Goal: Find specific page/section: Find specific page/section

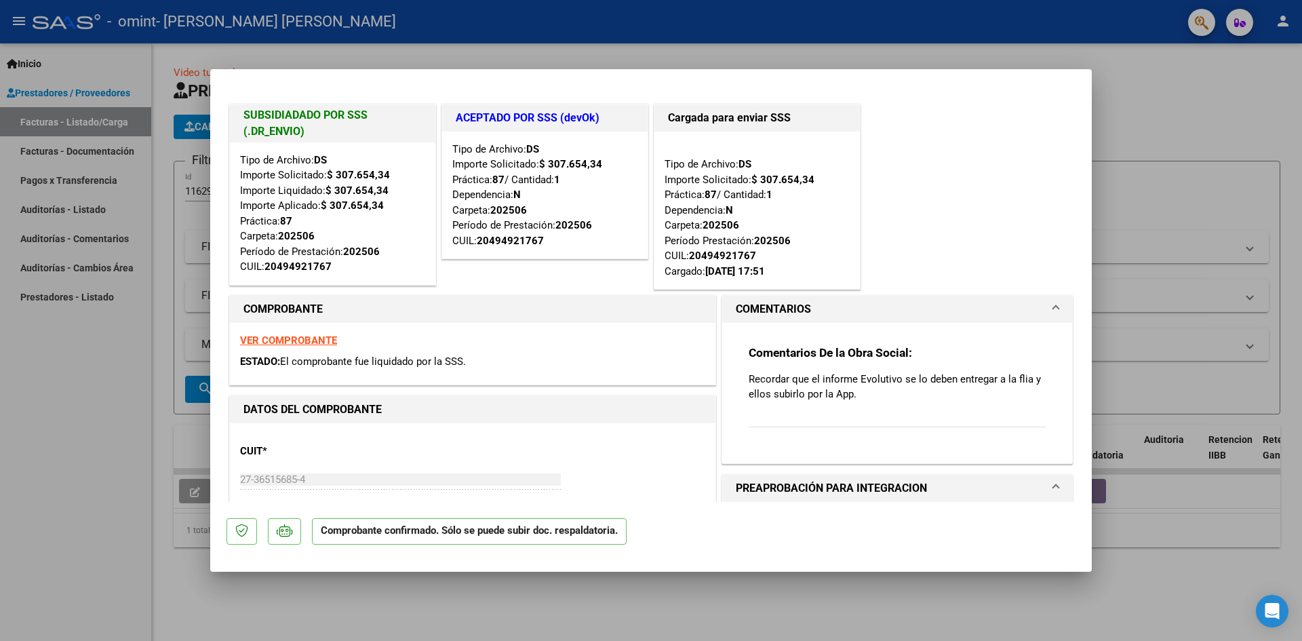
click at [309, 343] on strong "VER COMPROBANTE" at bounding box center [288, 340] width 97 height 12
click at [123, 395] on div at bounding box center [651, 320] width 1302 height 641
type input "$ 0,00"
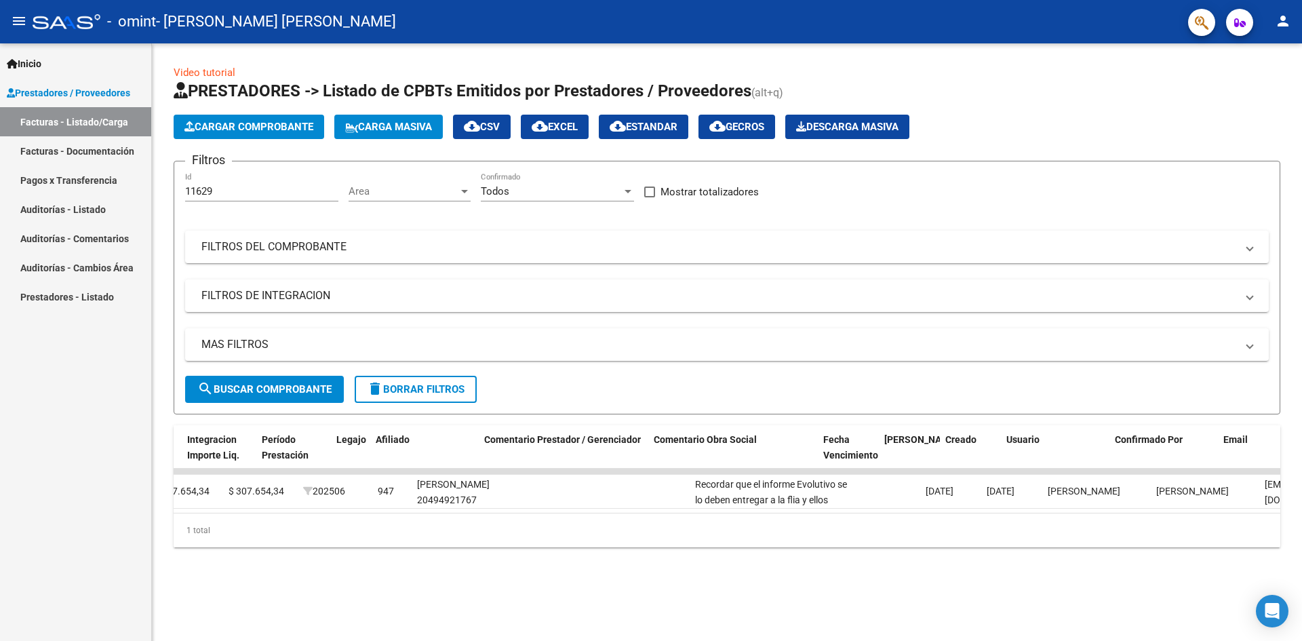
scroll to position [0, 1753]
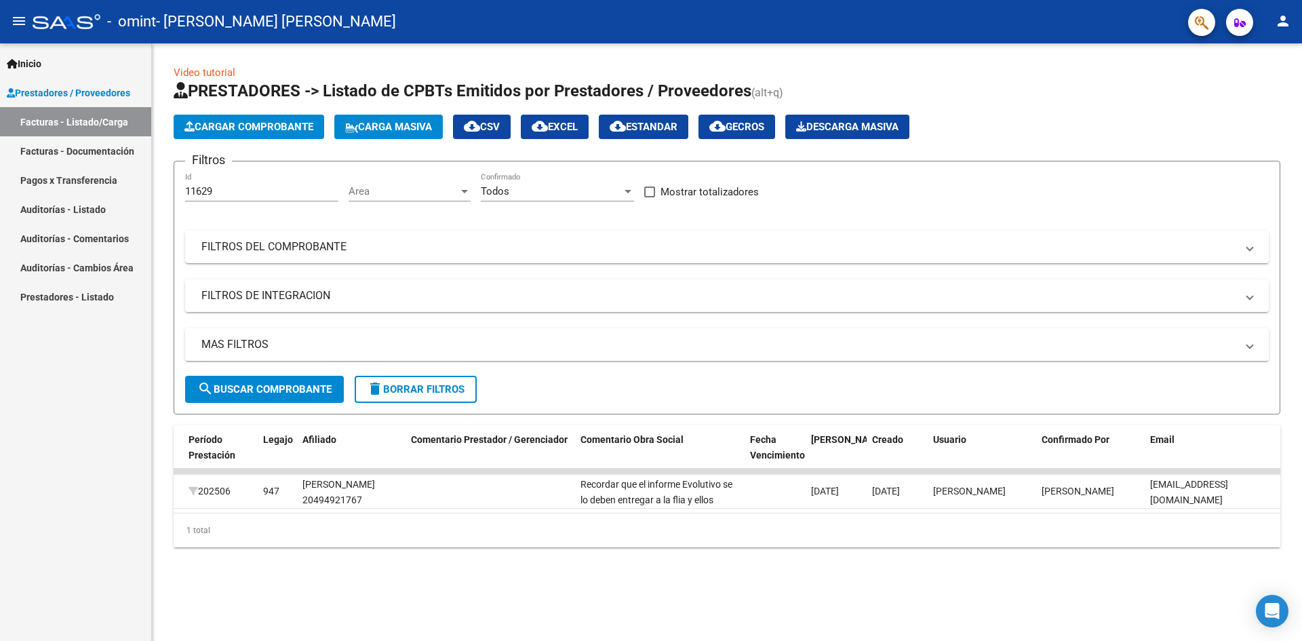
click at [49, 413] on div "Inicio Instructivos Contacto OS Prestadores / Proveedores Facturas - Listado/Ca…" at bounding box center [75, 342] width 151 height 598
click at [115, 154] on link "Facturas - Documentación" at bounding box center [75, 150] width 151 height 29
